Goal: Transaction & Acquisition: Purchase product/service

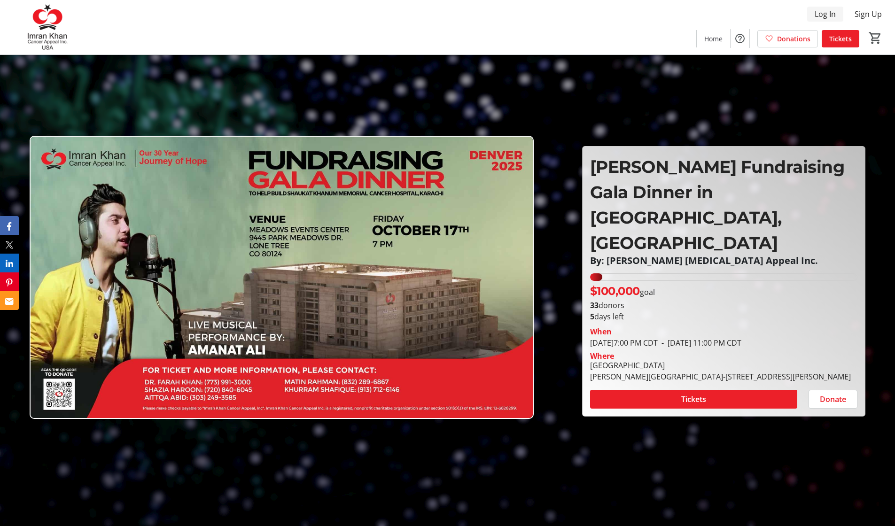
click at [827, 13] on span "Log In" at bounding box center [825, 13] width 21 height 11
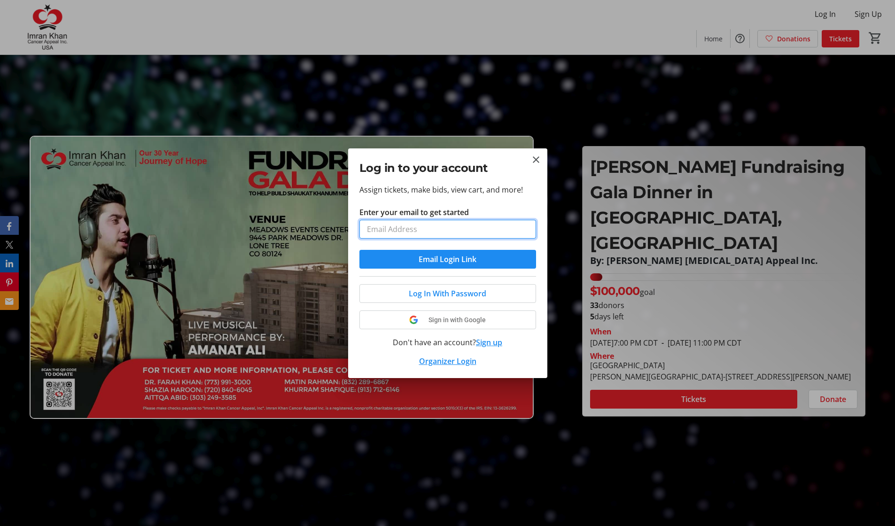
click at [465, 238] on input "Enter your email to get started" at bounding box center [447, 229] width 177 height 19
click at [455, 318] on span at bounding box center [448, 320] width 176 height 23
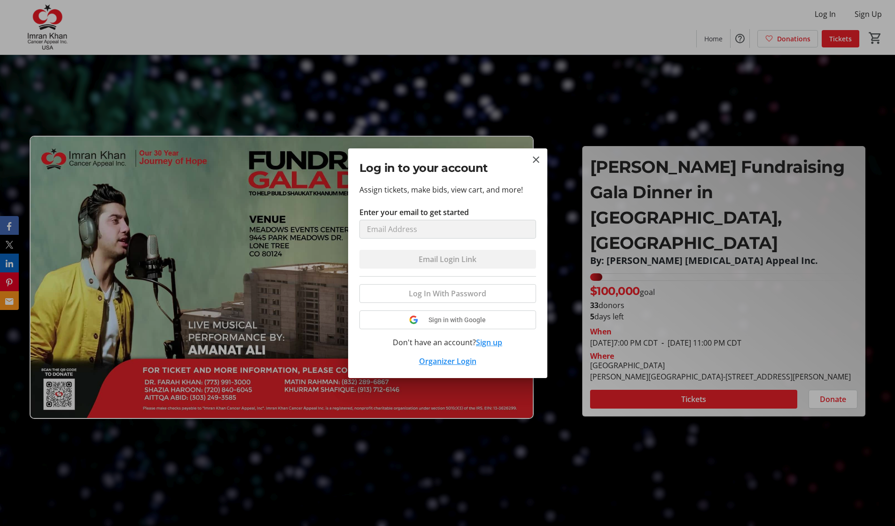
click at [452, 362] on link "Organizer Login" at bounding box center [447, 361] width 57 height 10
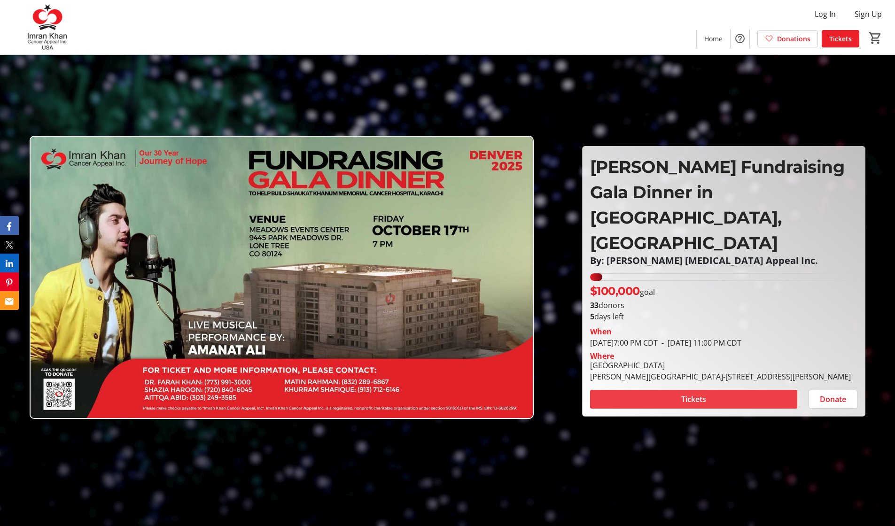
click at [643, 388] on span at bounding box center [693, 399] width 207 height 23
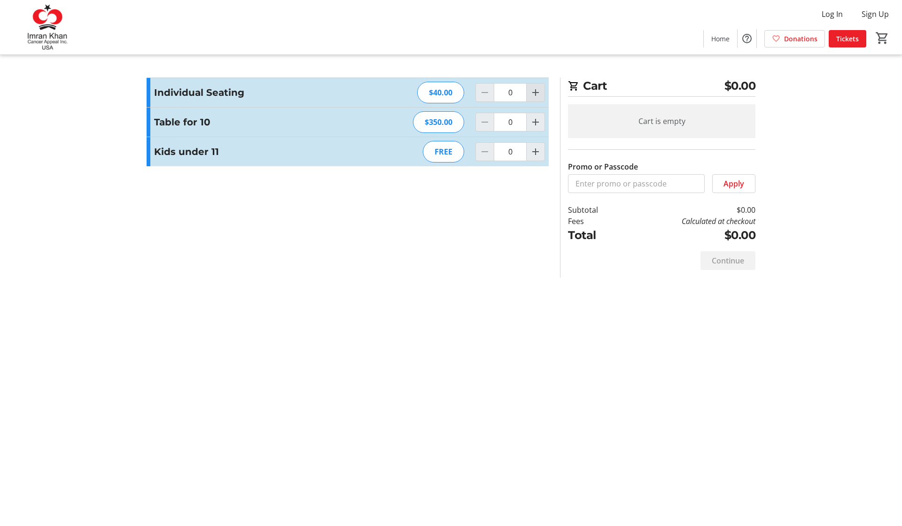
click at [537, 91] on mat-icon "Increment by one" at bounding box center [535, 92] width 11 height 11
type input "1"
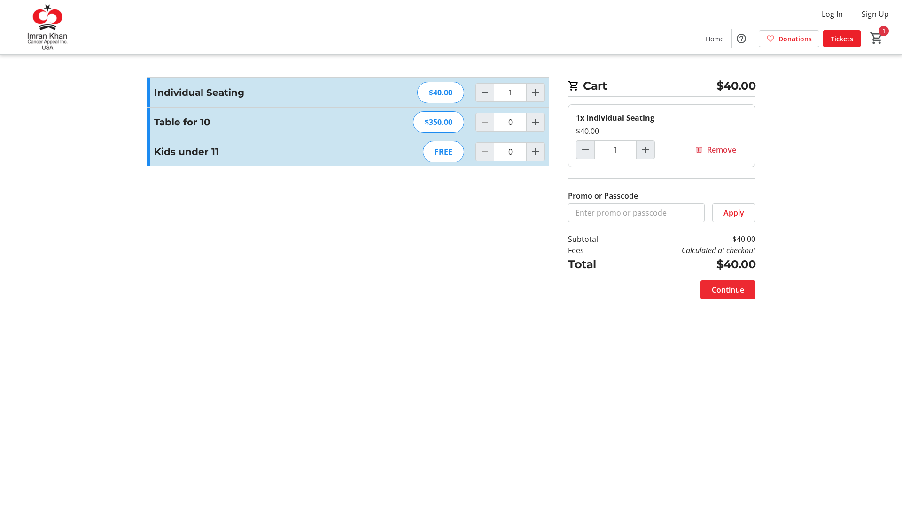
click at [725, 296] on span at bounding box center [728, 290] width 55 height 23
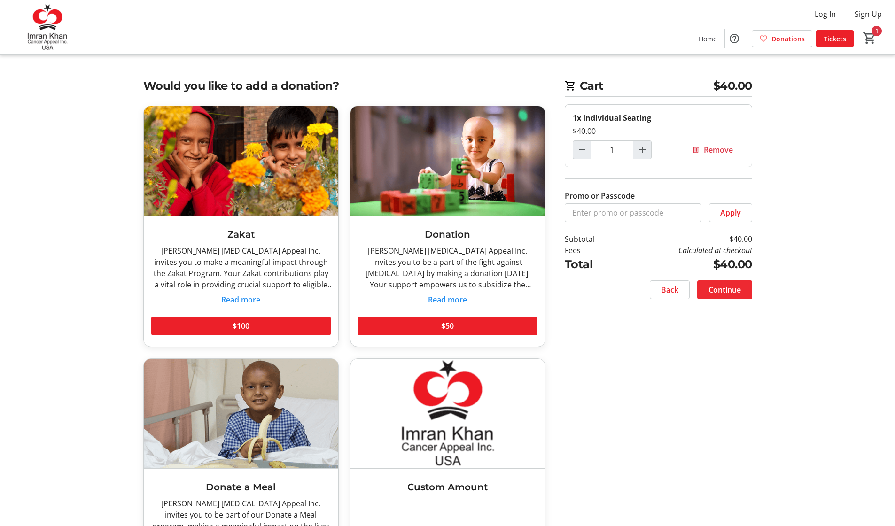
click at [719, 285] on span "Continue" at bounding box center [725, 289] width 32 height 11
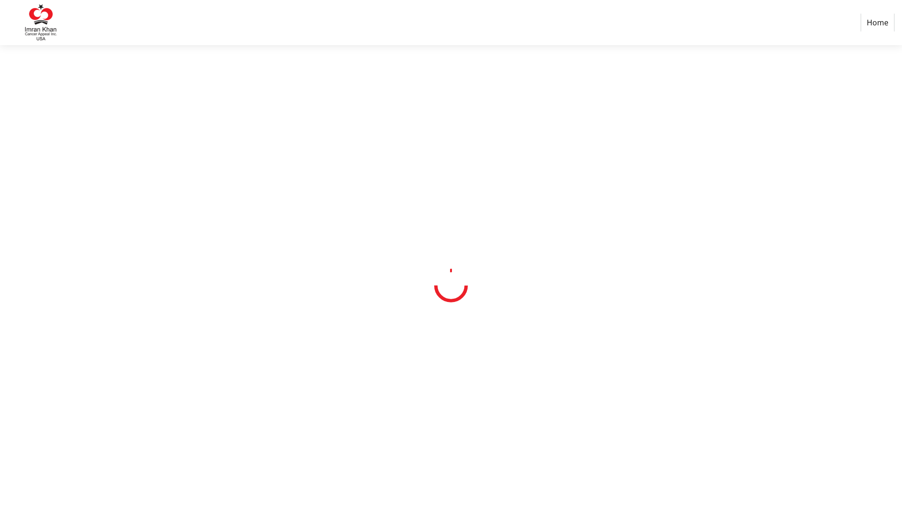
select select "US"
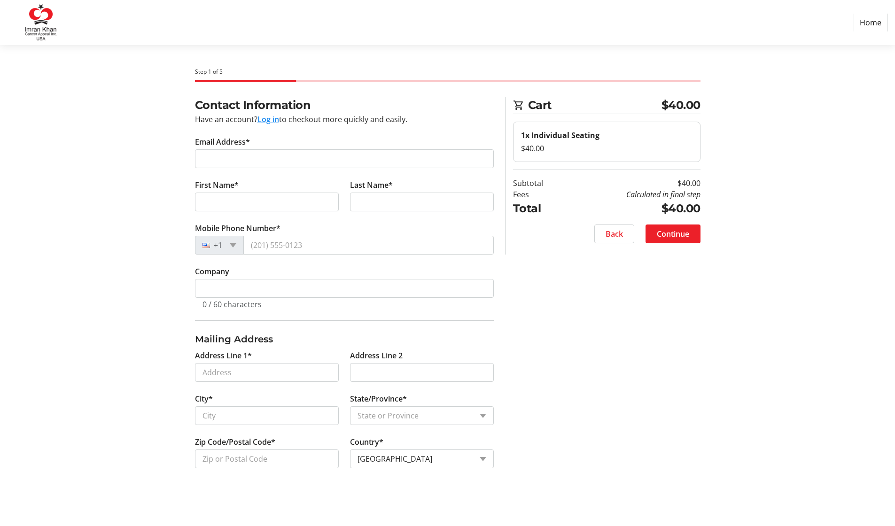
click at [269, 120] on button "Log in" at bounding box center [269, 119] width 22 height 11
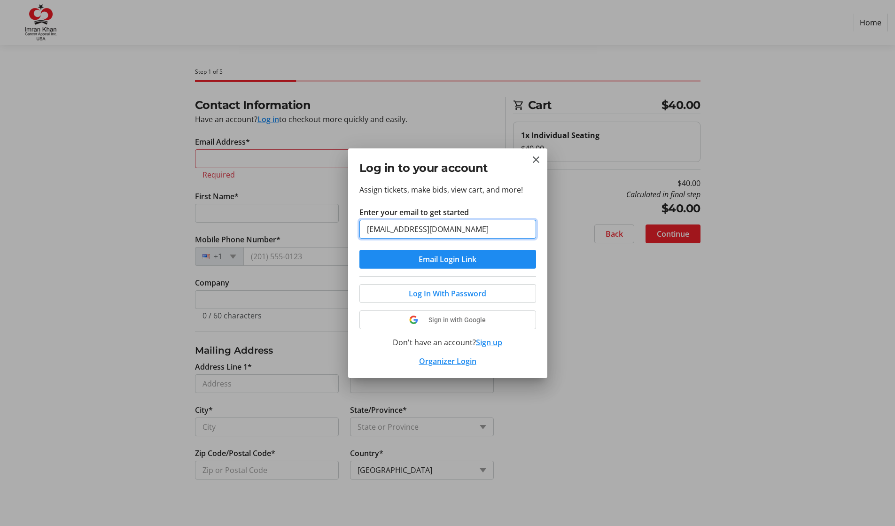
type input "[EMAIL_ADDRESS][DOMAIN_NAME]"
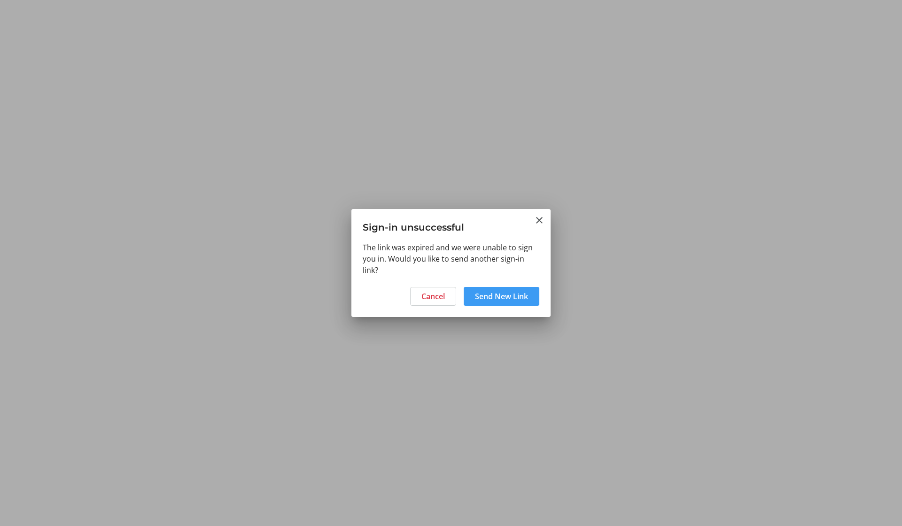
click at [486, 299] on span "Send New Link" at bounding box center [501, 296] width 53 height 11
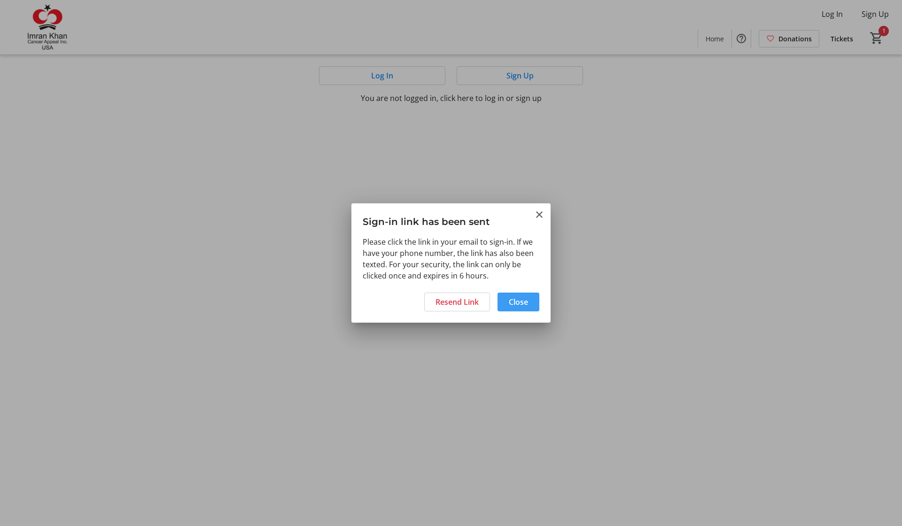
click at [507, 300] on span at bounding box center [519, 302] width 42 height 23
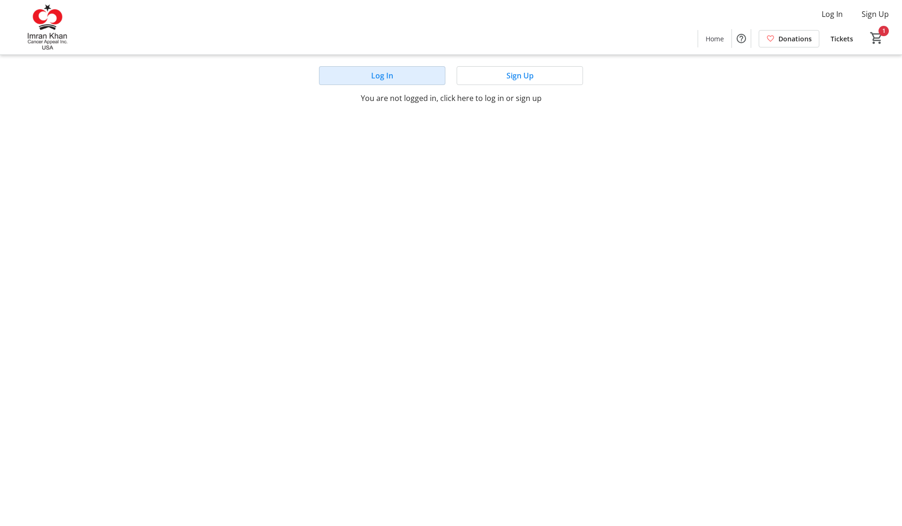
click at [412, 77] on span at bounding box center [382, 75] width 125 height 23
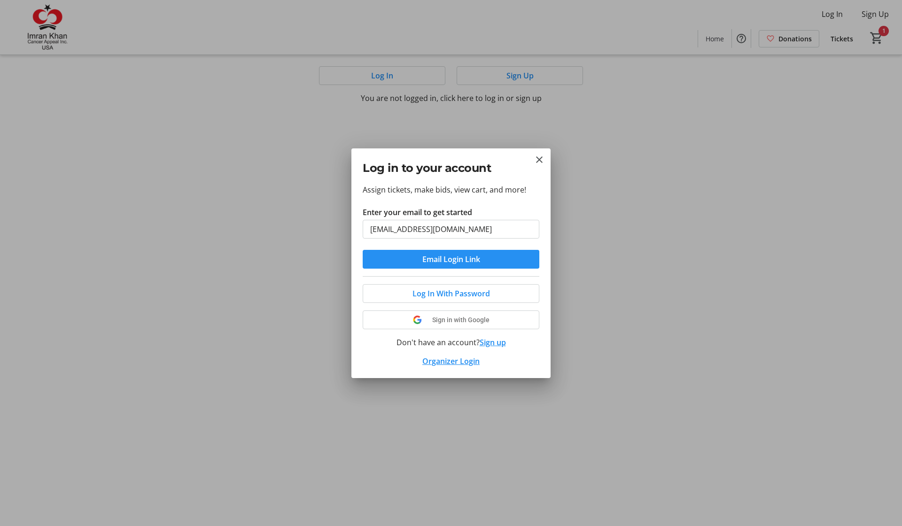
type input "[EMAIL_ADDRESS][DOMAIN_NAME]"
click at [421, 261] on span "submit" at bounding box center [451, 259] width 177 height 23
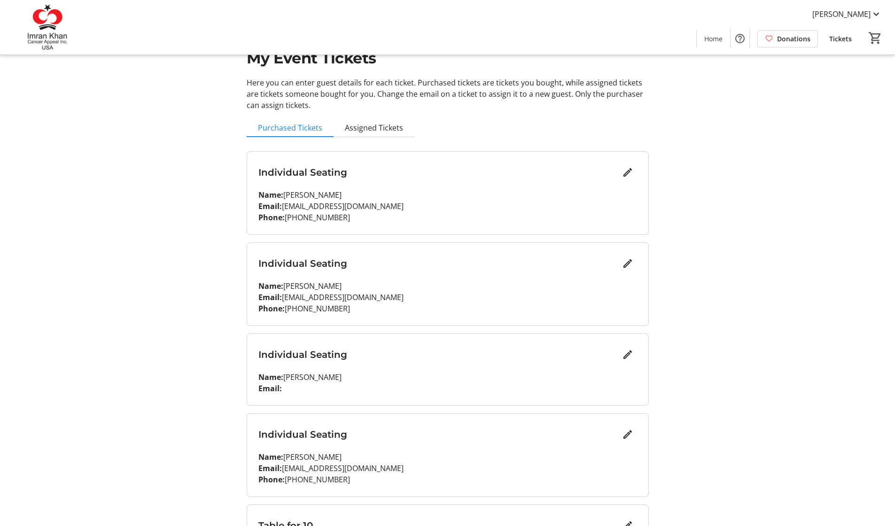
scroll to position [34, 0]
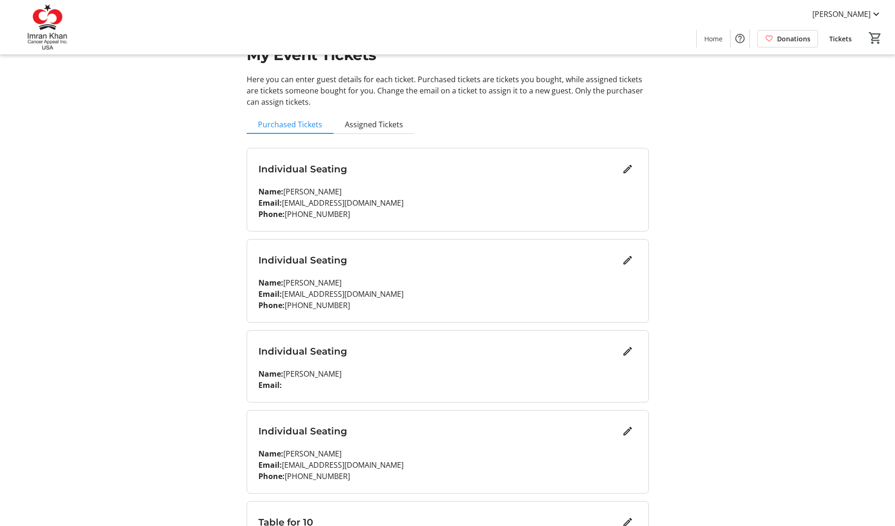
click at [560, 271] on div "Individual Seating Name: [PERSON_NAME] Email: [EMAIL_ADDRESS][DOMAIN_NAME] Phon…" at bounding box center [447, 281] width 401 height 83
click at [389, 123] on span "Assigned Tickets" at bounding box center [374, 125] width 58 height 8
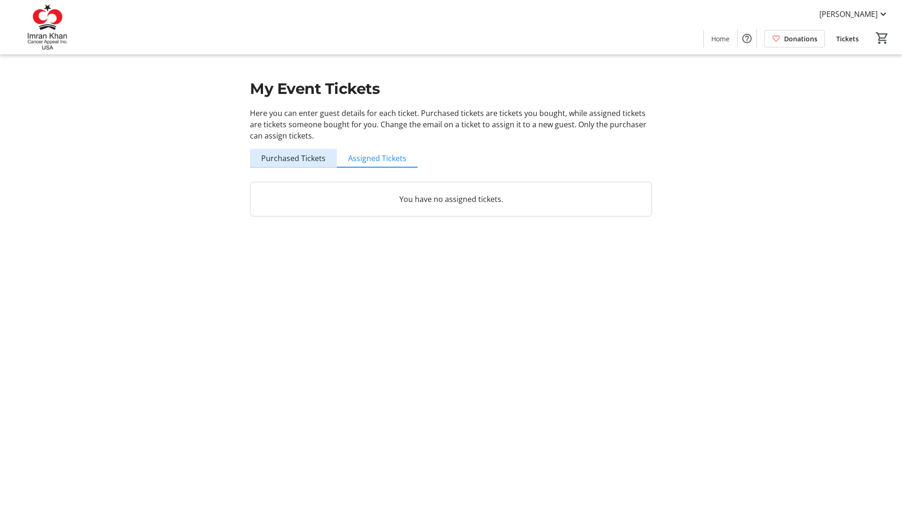
click at [307, 156] on span "Purchased Tickets" at bounding box center [293, 159] width 64 height 8
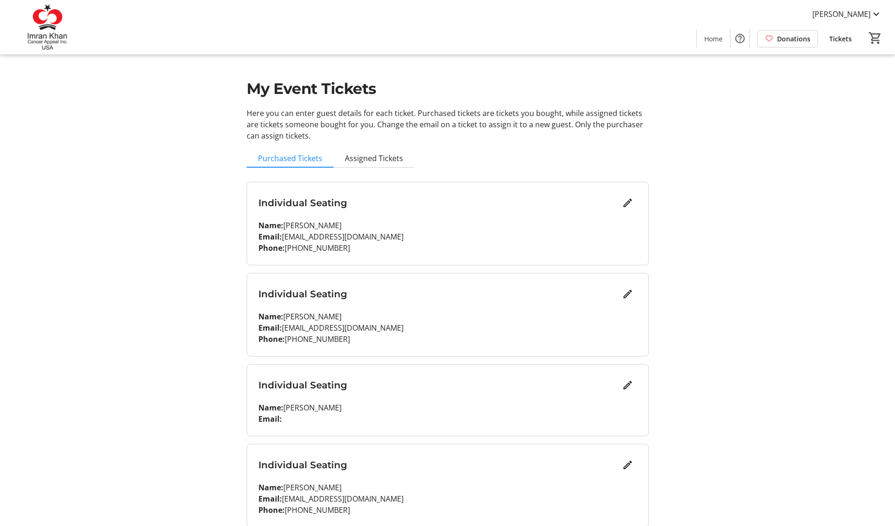
click at [840, 37] on span "Tickets" at bounding box center [840, 39] width 23 height 10
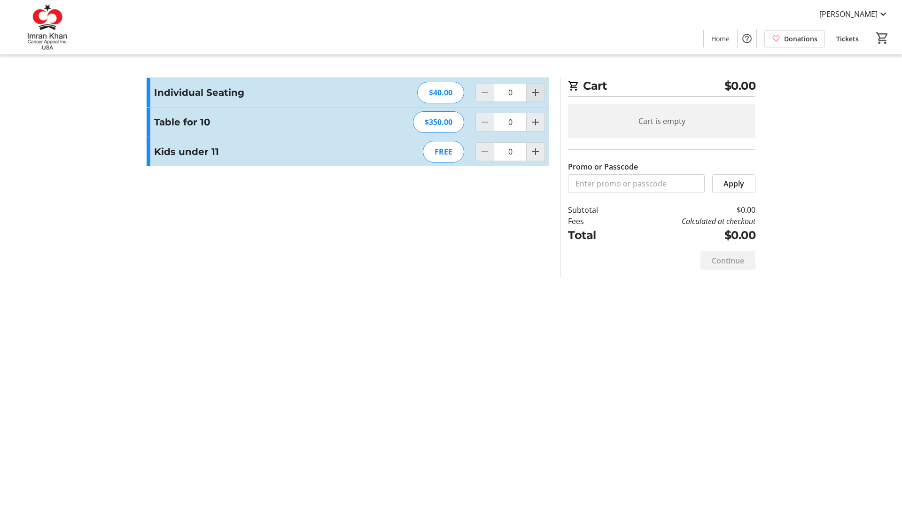
click at [537, 94] on mat-icon "Increment by one" at bounding box center [535, 92] width 11 height 11
type input "1"
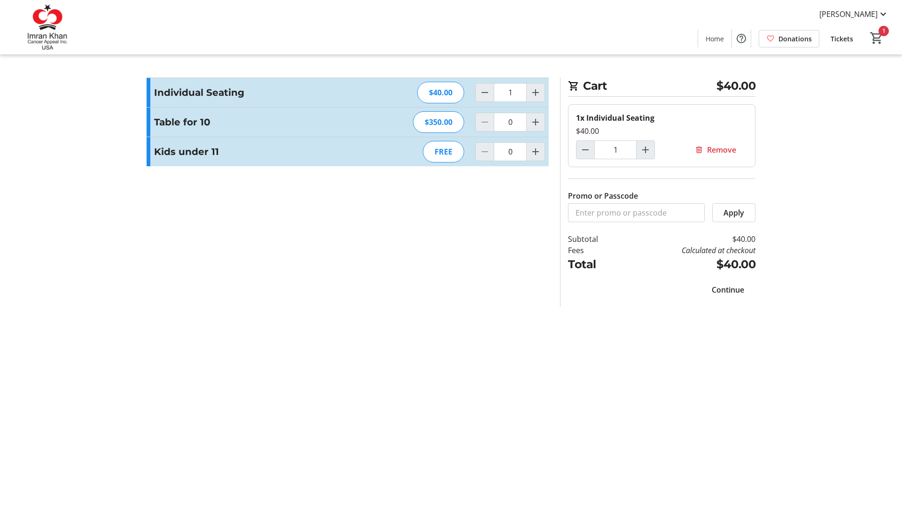
click at [734, 291] on span "Continue" at bounding box center [728, 289] width 32 height 11
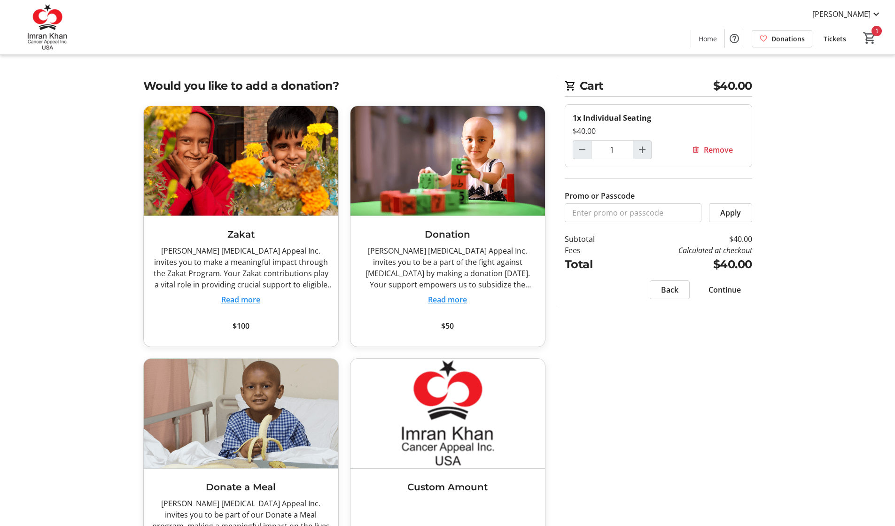
click at [723, 289] on span "Continue" at bounding box center [725, 289] width 32 height 11
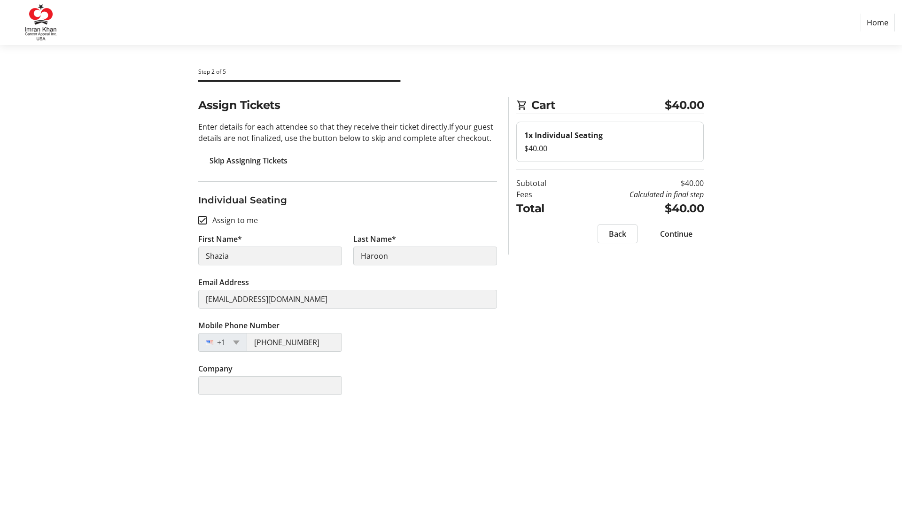
click at [205, 219] on input "Assign to me" at bounding box center [202, 220] width 8 height 8
checkbox input "false"
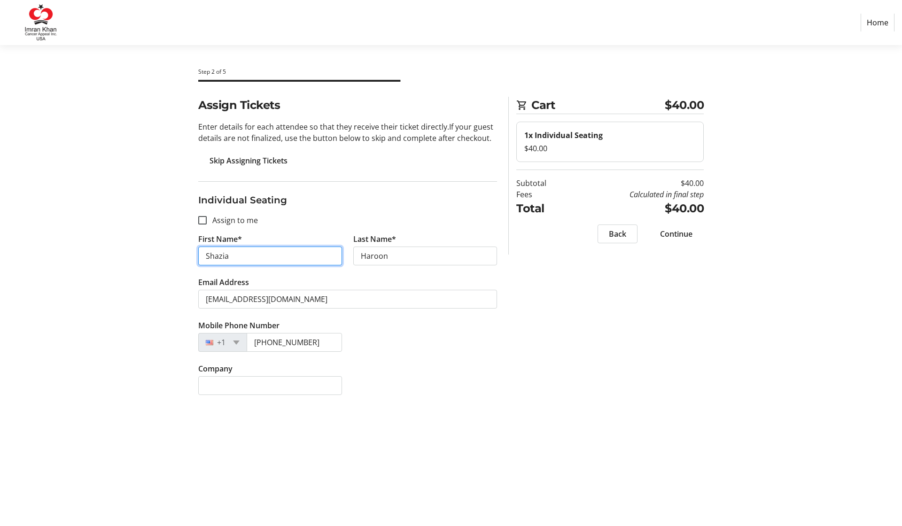
drag, startPoint x: 234, startPoint y: 255, endPoint x: 189, endPoint y: 251, distance: 44.8
type input "[PERSON_NAME]"
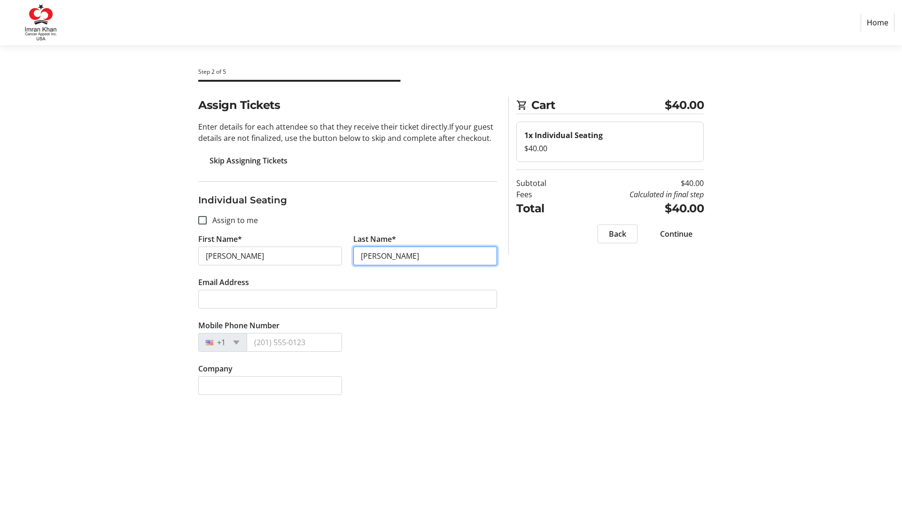
type input "[PERSON_NAME]"
